Goal: Register for event/course

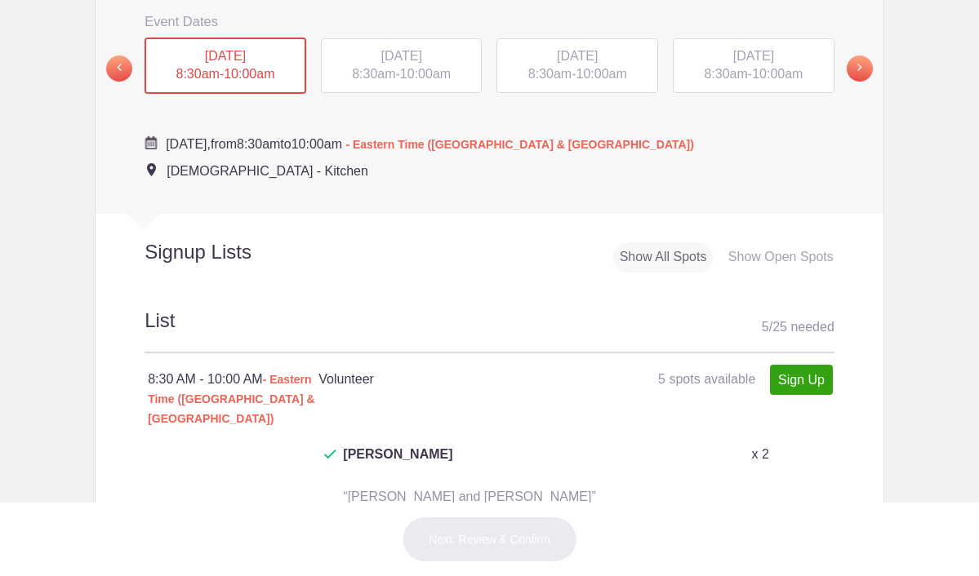
scroll to position [640, 0]
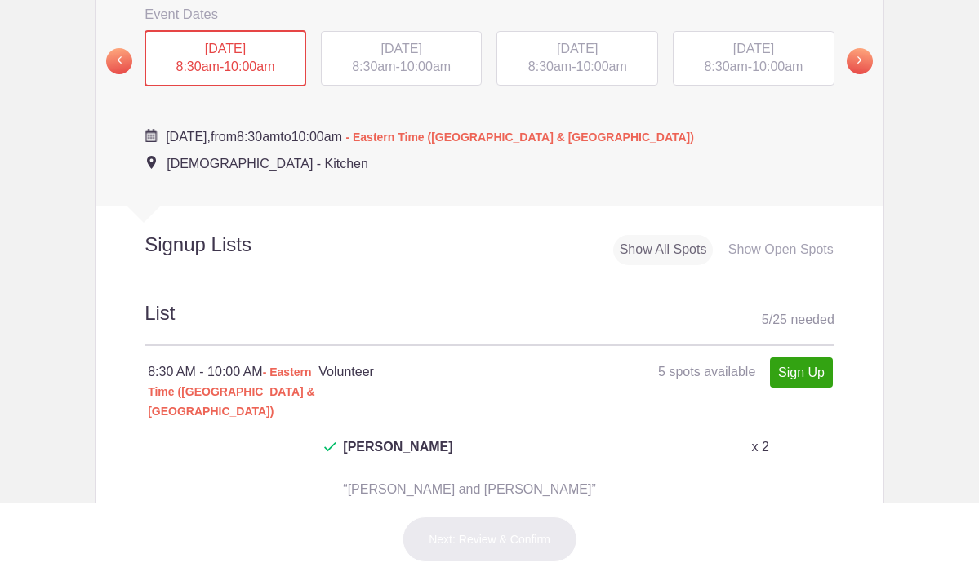
click at [211, 300] on h2 "List 5 / 25 needed" at bounding box center [490, 323] width 690 height 47
click at [197, 239] on h2 "Signup Lists" at bounding box center [227, 245] width 263 height 24
click at [633, 236] on div "Show All Spots" at bounding box center [663, 250] width 100 height 30
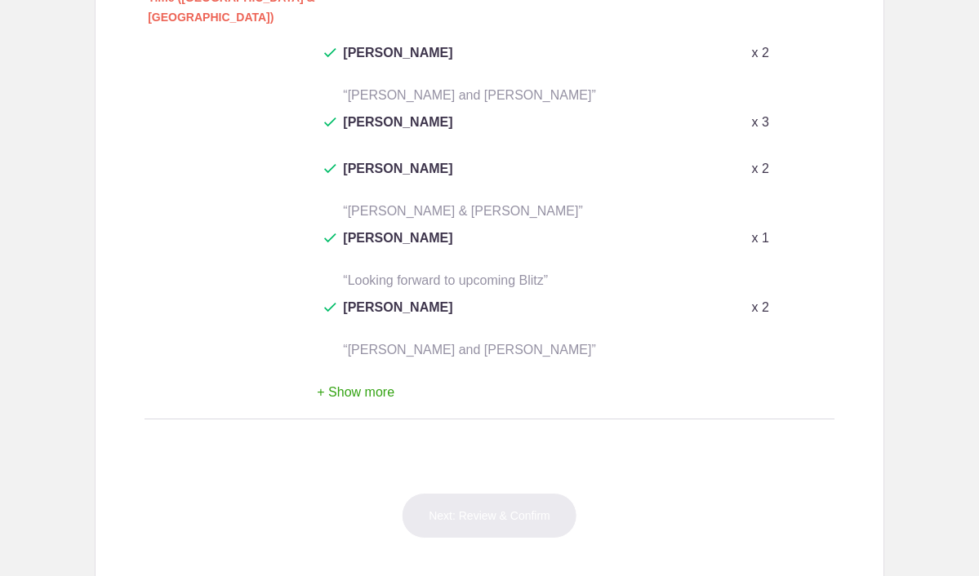
scroll to position [1038, 0]
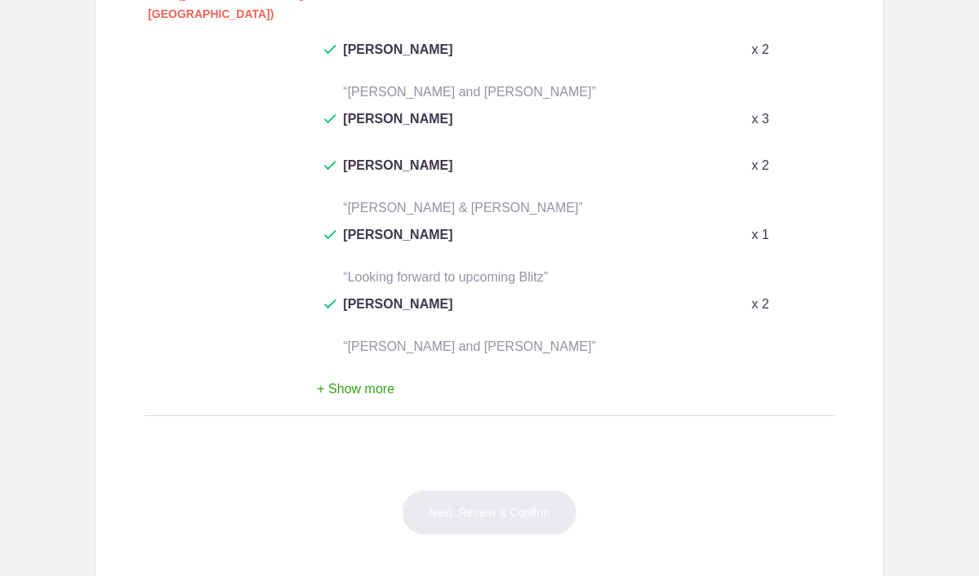
click at [373, 364] on button "+ Show more" at bounding box center [356, 389] width 78 height 51
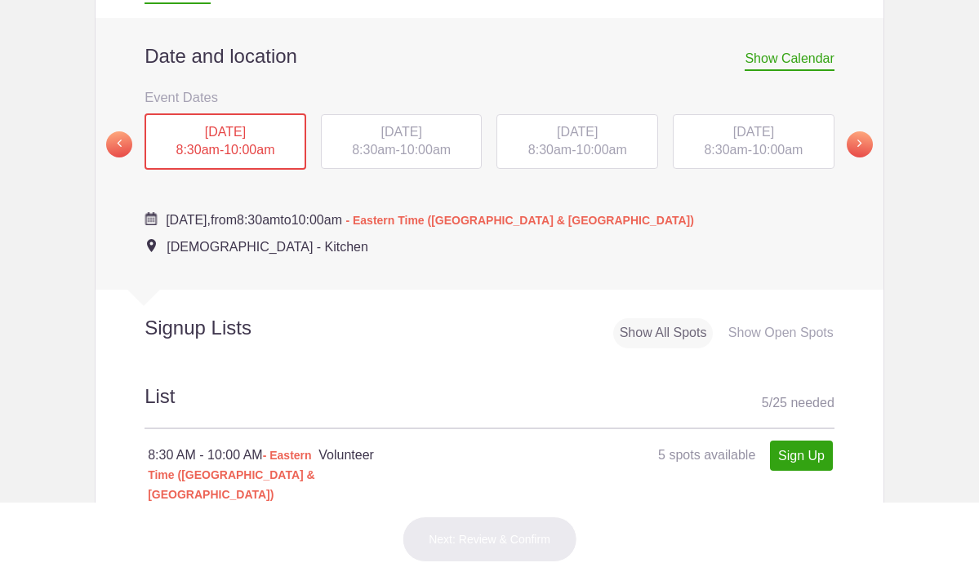
scroll to position [558, 0]
click at [785, 443] on link "Sign Up" at bounding box center [801, 455] width 63 height 30
type input "1"
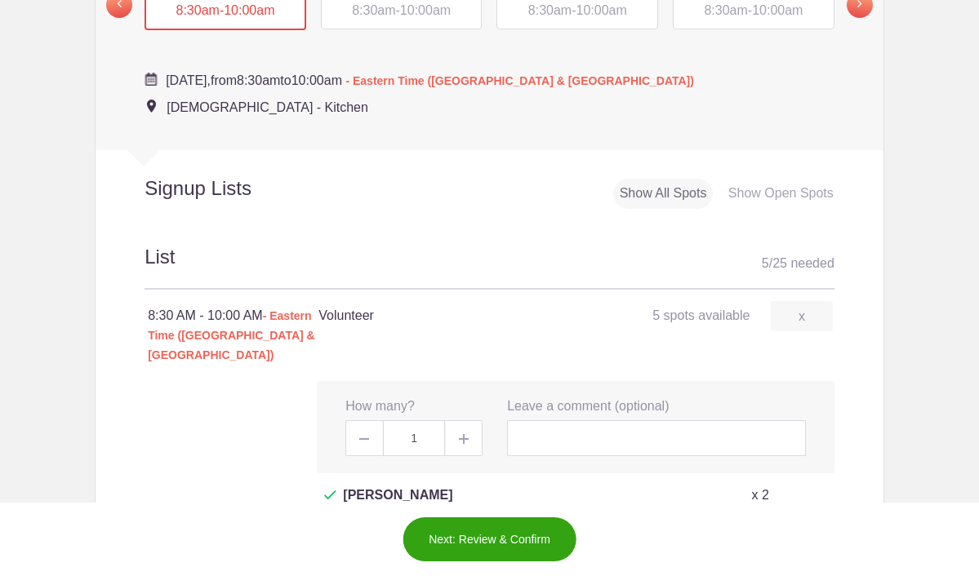
scroll to position [700, 0]
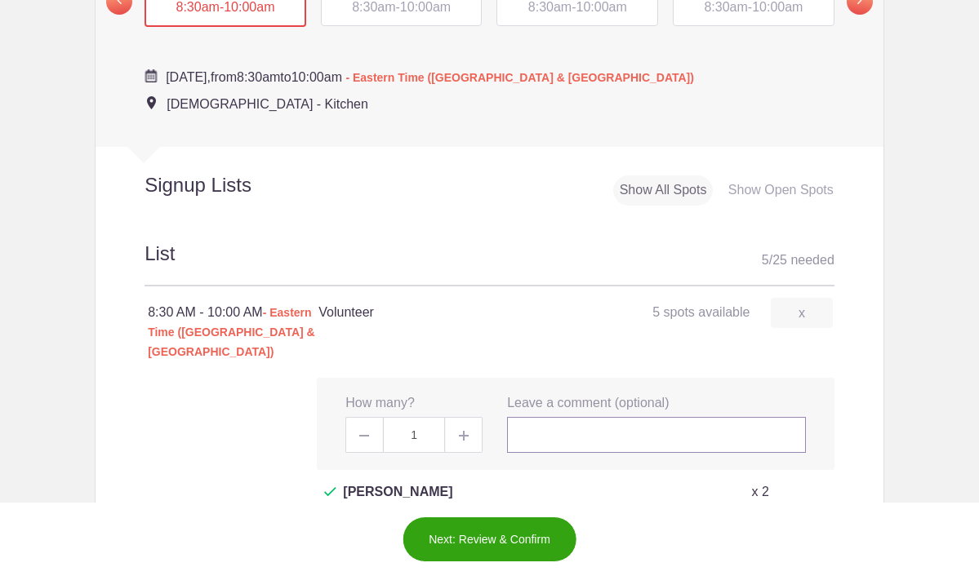
click at [522, 417] on input "text" at bounding box center [656, 435] width 299 height 36
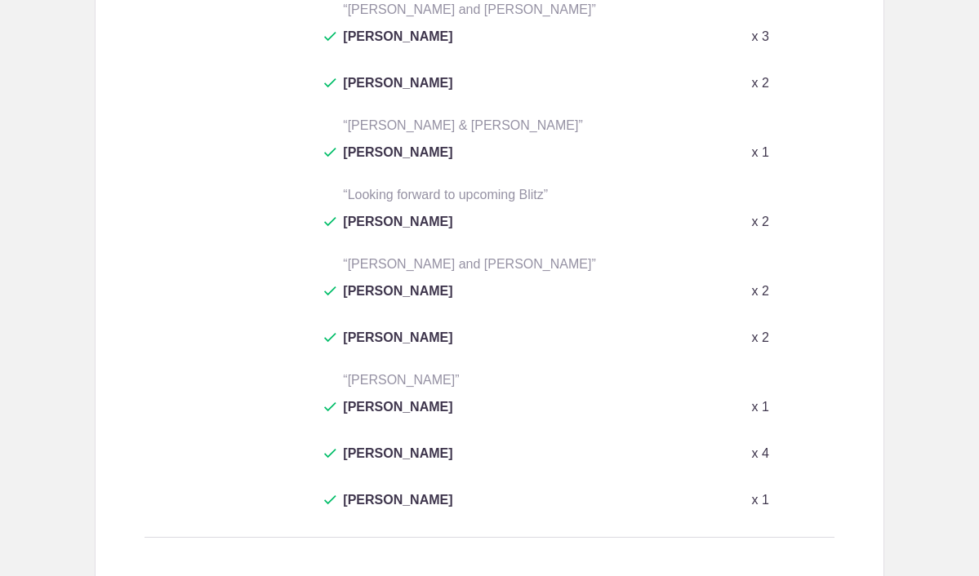
scroll to position [1226, 0]
type input "[PERSON_NAME]"
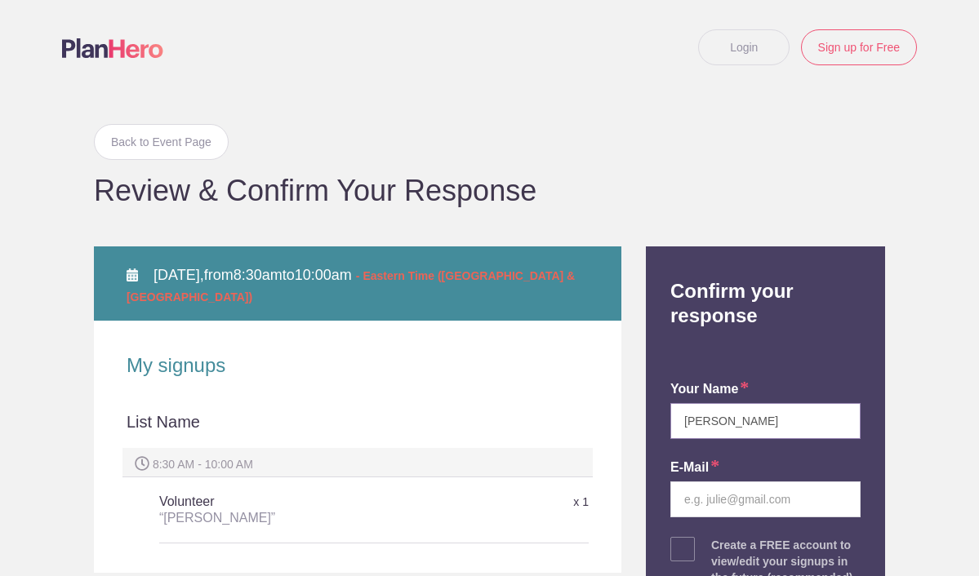
type input "[PERSON_NAME]"
type input "[EMAIL_ADDRESS][DOMAIN_NAME]"
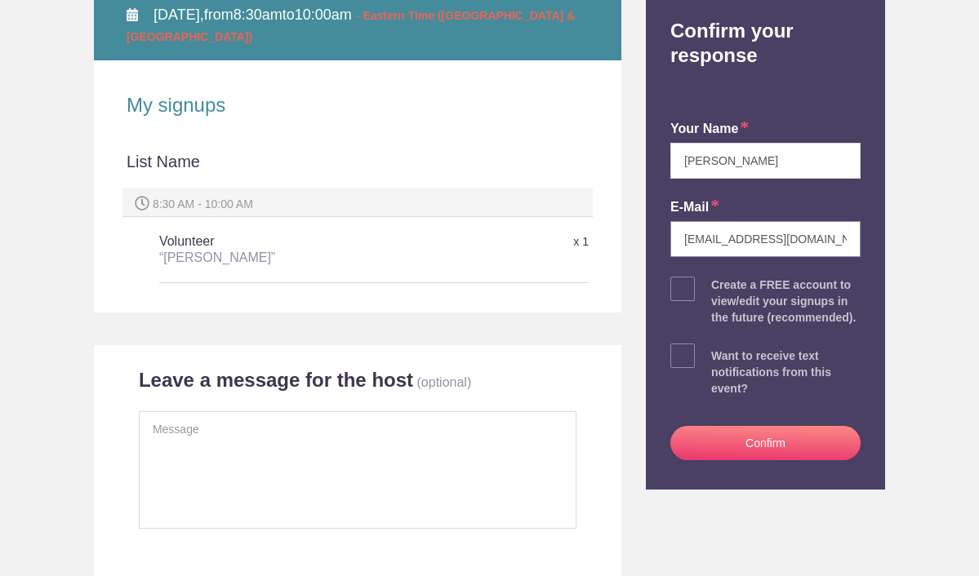
scroll to position [263, 0]
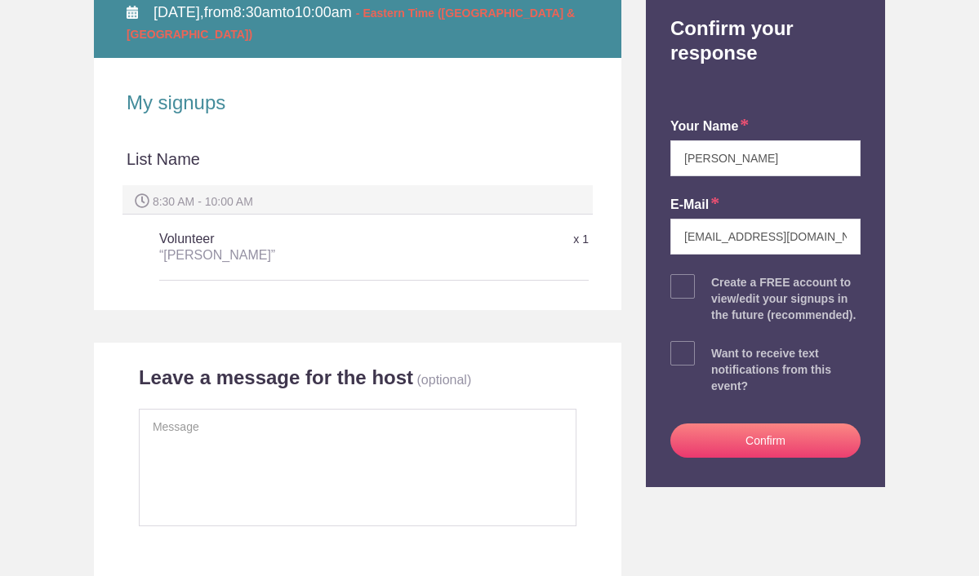
click at [728, 457] on button "Confirm" at bounding box center [765, 441] width 190 height 34
